Goal: Task Accomplishment & Management: Complete application form

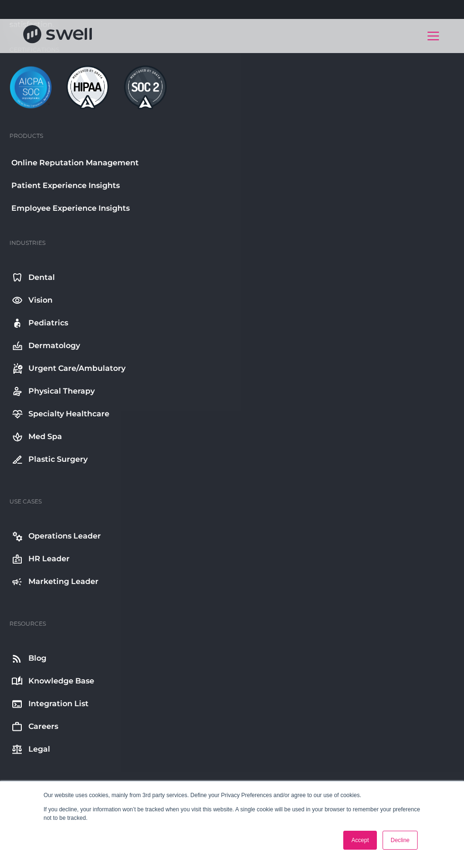
scroll to position [4596, 0]
click at [355, 850] on link "Accept" at bounding box center [360, 840] width 34 height 19
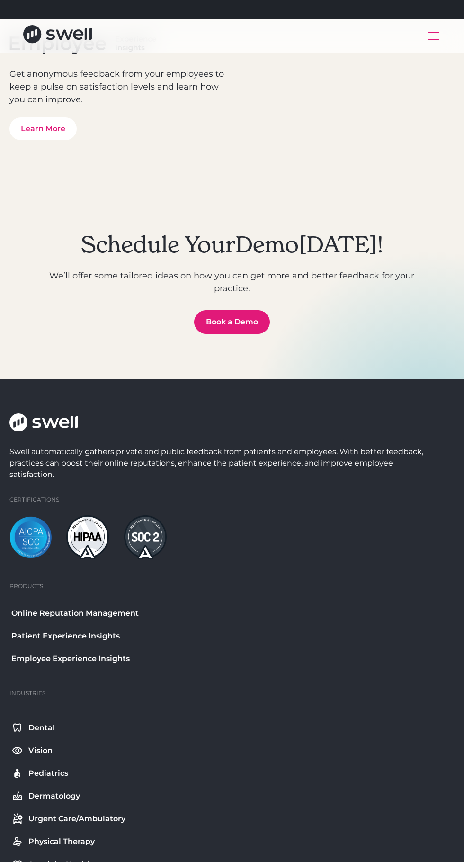
scroll to position [4140, 0]
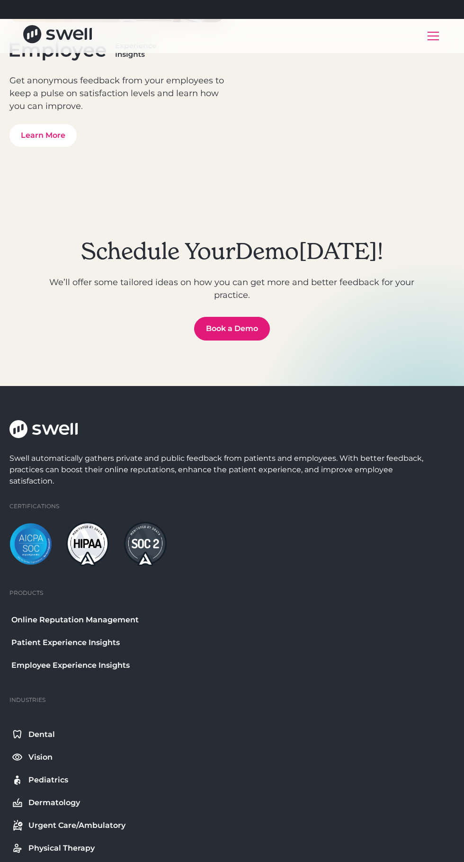
click at [207, 325] on link "Book a Demo" at bounding box center [232, 329] width 76 height 24
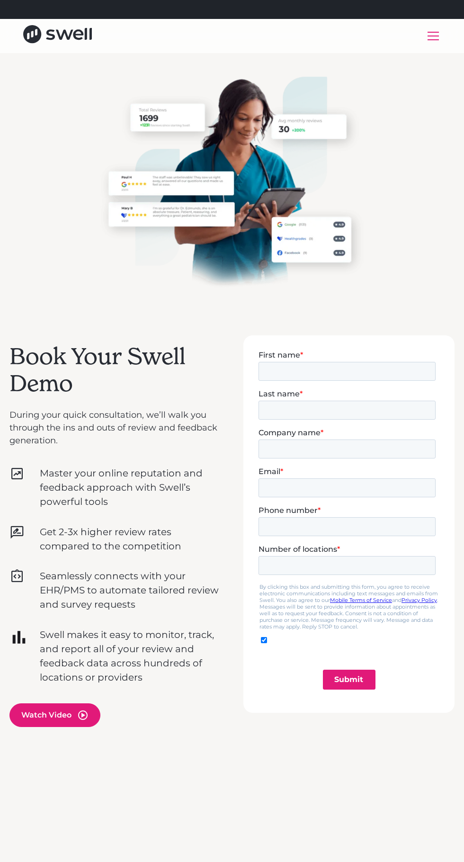
click at [350, 677] on input "Submit" at bounding box center [349, 679] width 53 height 20
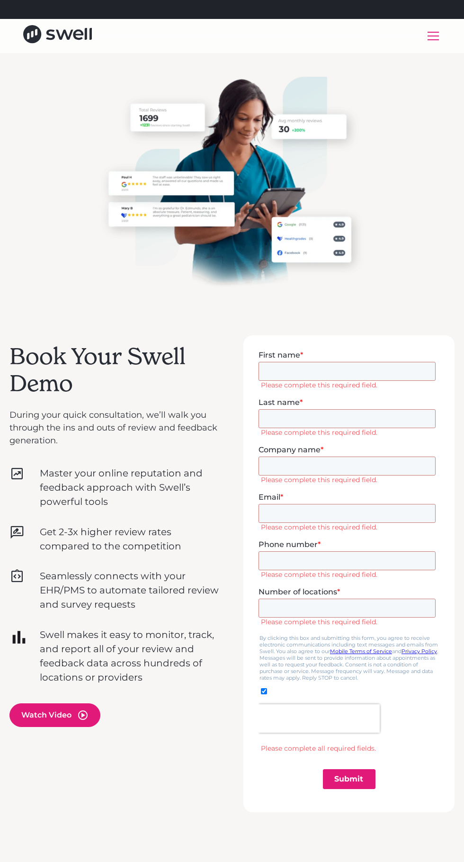
click at [275, 354] on span "First name" at bounding box center [280, 354] width 42 height 9
click at [275, 361] on input "First name *" at bounding box center [347, 370] width 177 height 19
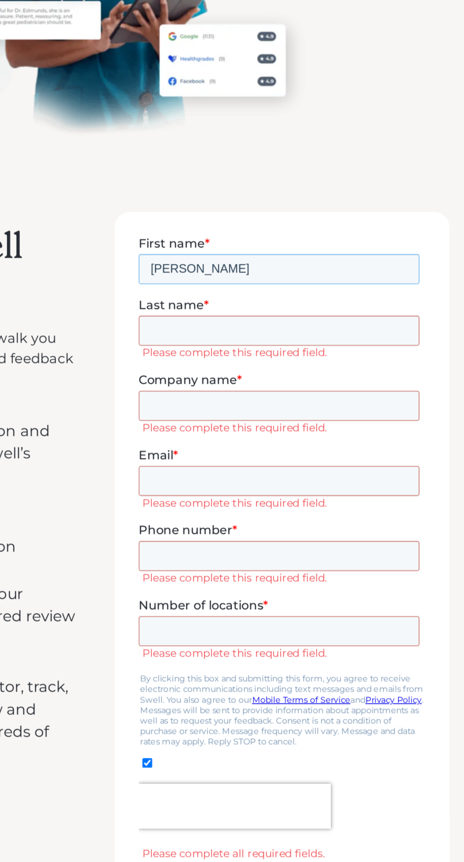
type input "Christopher"
click at [151, 293] on input "Last name *" at bounding box center [227, 295] width 177 height 19
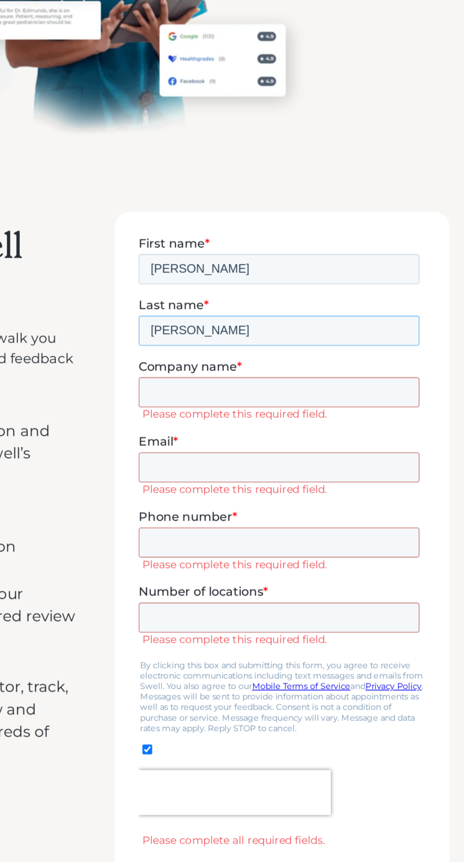
type input "Martin"
click at [151, 331] on input "Company name *" at bounding box center [227, 333] width 177 height 19
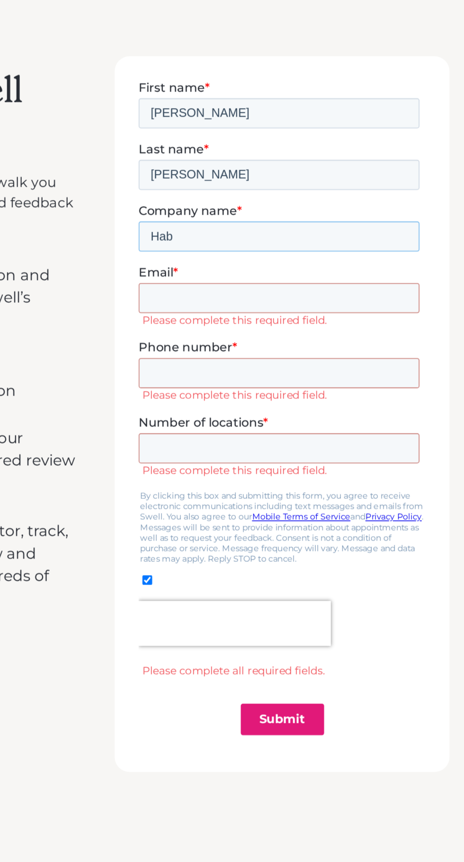
type input "Hab"
click at [148, 220] on input "Email *" at bounding box center [227, 217] width 177 height 19
type input "chris1960@gmail.com"
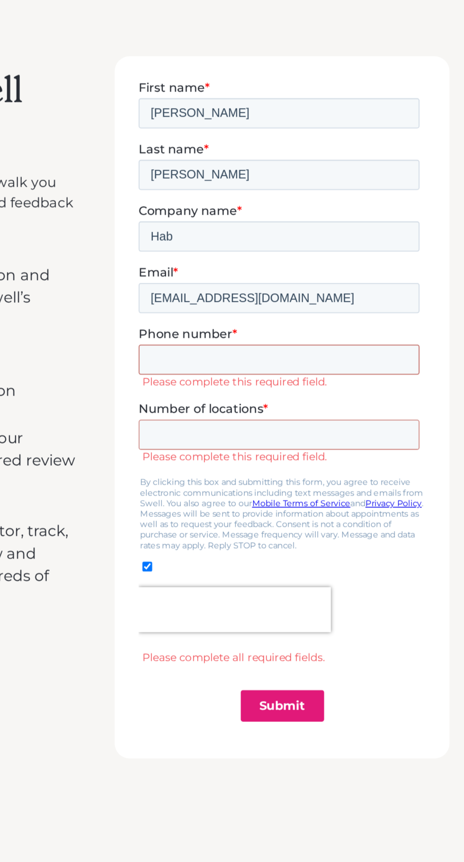
click at [155, 251] on input "Phone number *" at bounding box center [227, 256] width 177 height 19
type input "(804)201-3552"
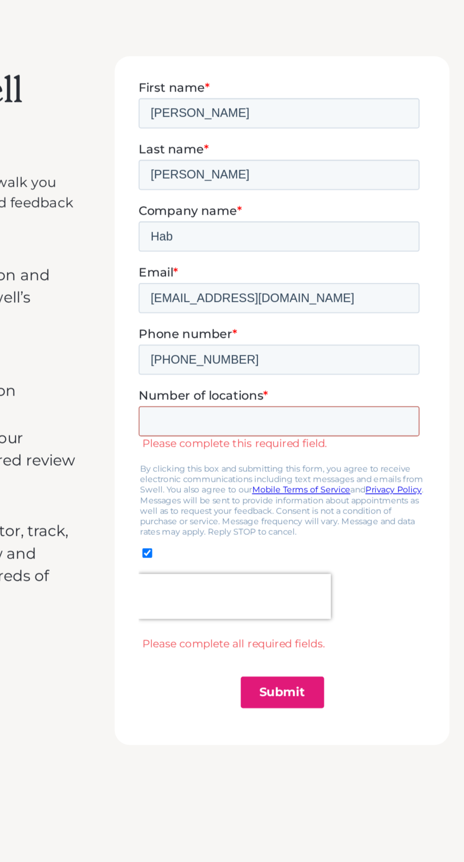
click at [150, 294] on input "Number of locations *" at bounding box center [227, 295] width 177 height 19
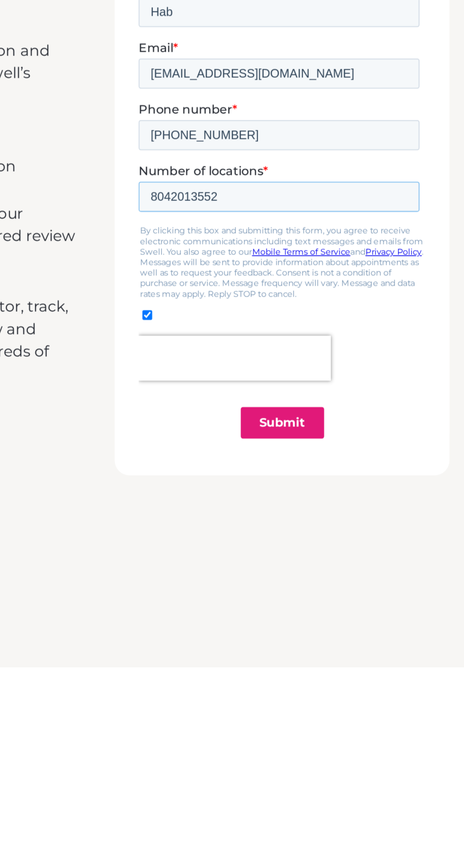
type input "8042013552"
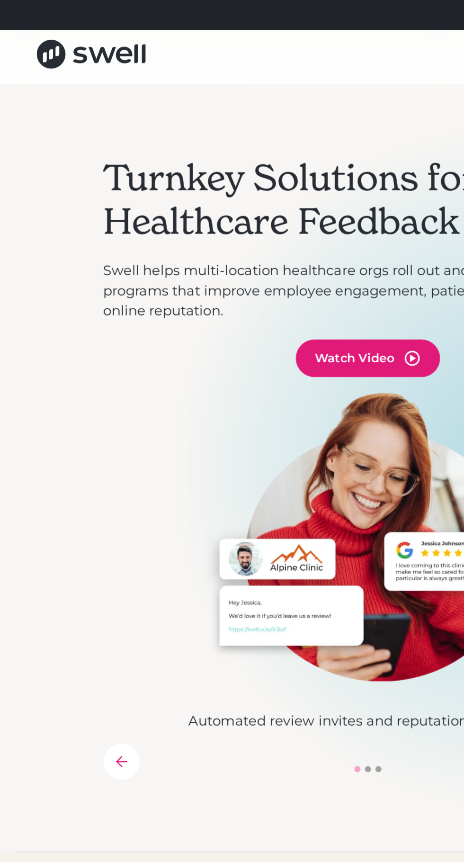
scroll to position [3490, 0]
